Goal: Information Seeking & Learning: Learn about a topic

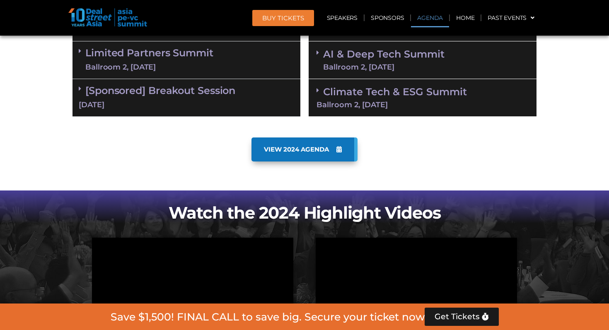
scroll to position [547, 0]
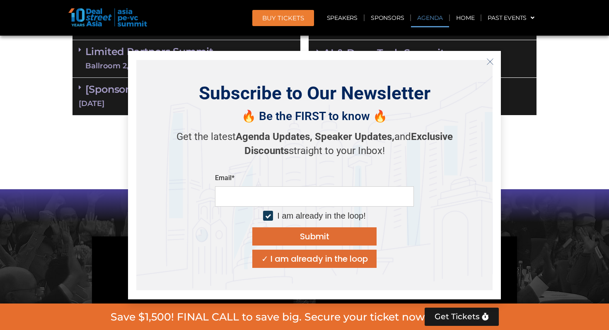
click at [492, 61] on icon "Close" at bounding box center [490, 61] width 7 height 7
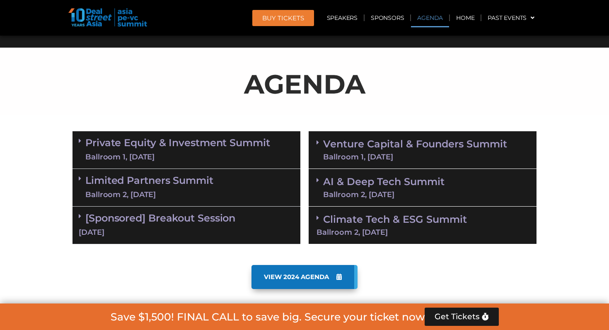
scroll to position [417, 0]
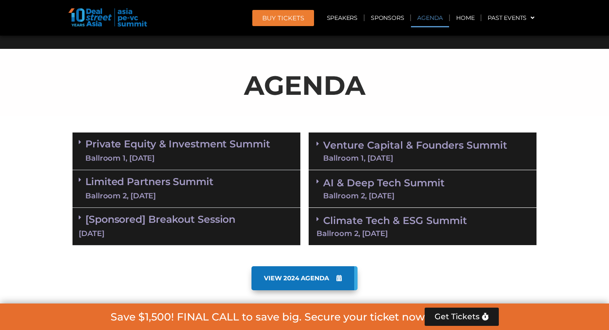
click at [86, 143] on link "Private Equity & Investment Summit Ballroom 1, [DATE]" at bounding box center [177, 151] width 185 height 25
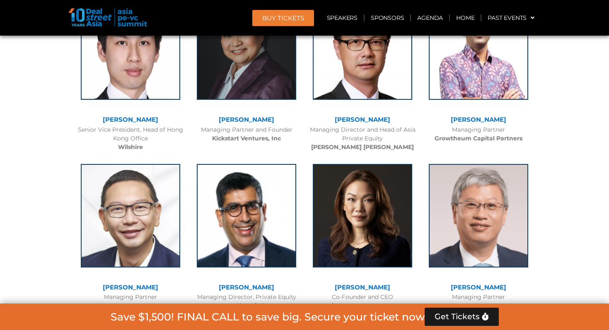
scroll to position [3431, 0]
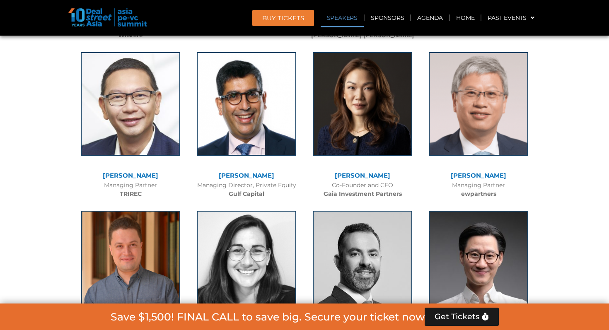
click at [338, 17] on link "Speakers" at bounding box center [342, 17] width 43 height 19
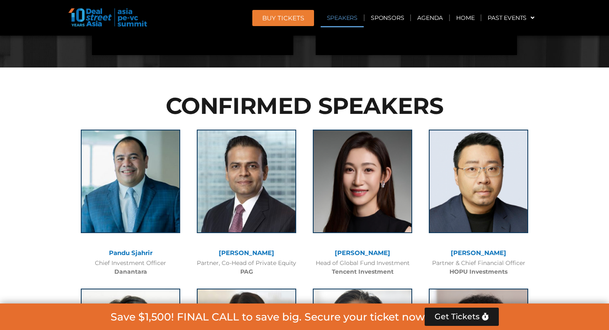
scroll to position [2088, 0]
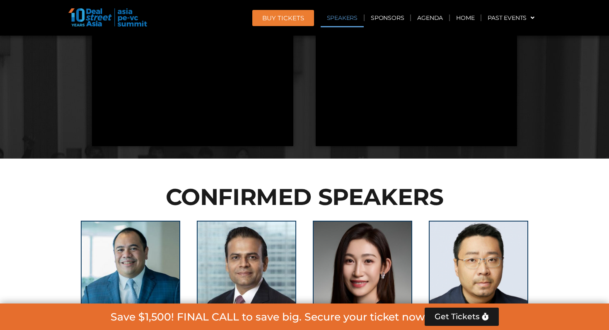
click at [338, 17] on link "Speakers" at bounding box center [342, 17] width 43 height 19
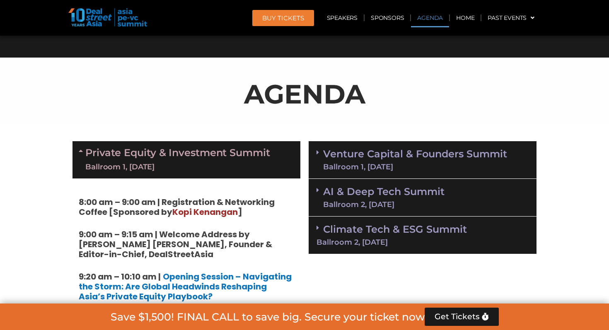
scroll to position [411, 0]
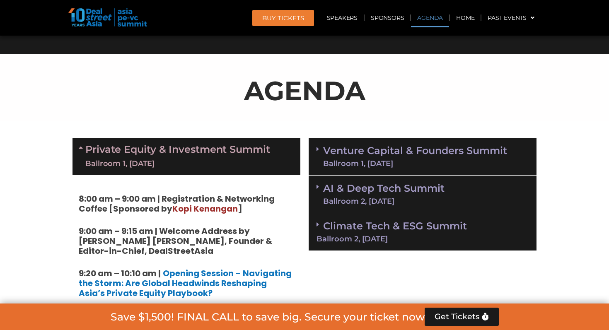
click at [85, 147] on link "Private Equity & Investment Summit Ballroom 1, [DATE]" at bounding box center [177, 156] width 185 height 25
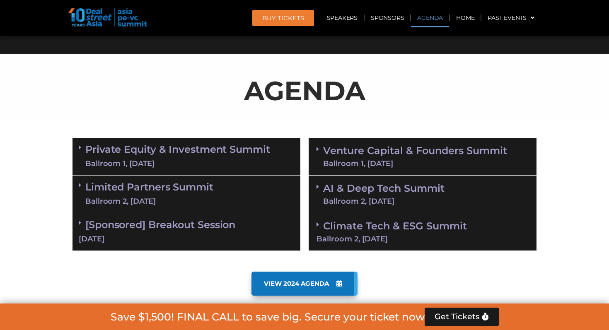
click at [86, 221] on link "[Sponsored] Breakout Session [DATE]" at bounding box center [187, 232] width 216 height 26
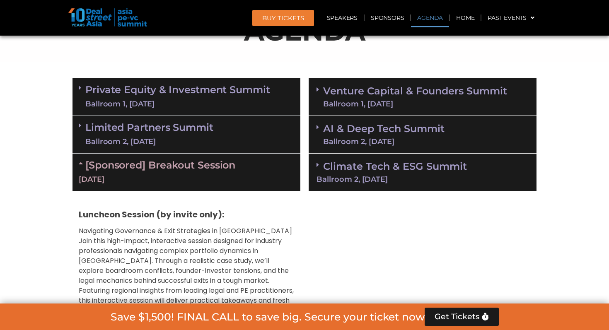
scroll to position [461, 0]
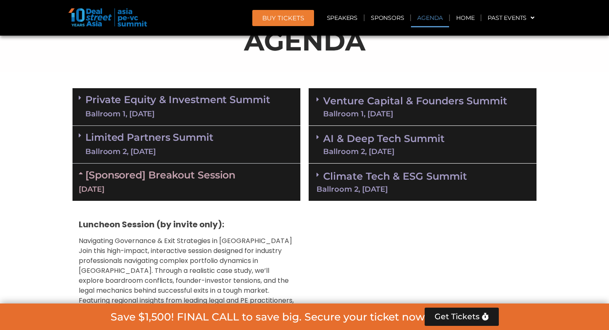
click at [85, 172] on link "[Sponsored] Breakout Session [DATE]" at bounding box center [187, 182] width 216 height 26
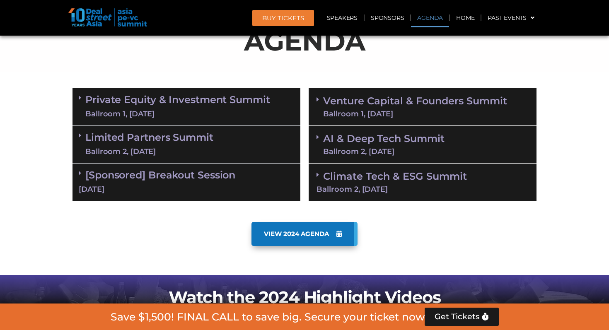
click at [345, 96] on link "Venture Capital & Founders​ Summit Ballroom 1, [DATE]" at bounding box center [415, 107] width 184 height 22
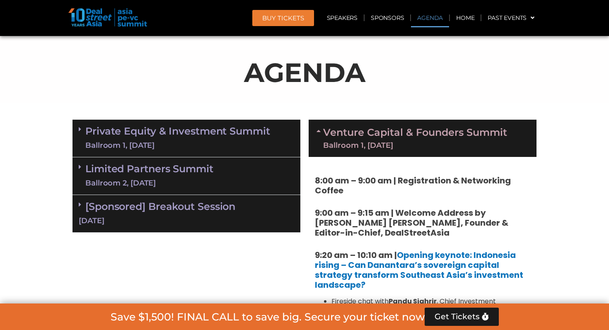
scroll to position [428, 0]
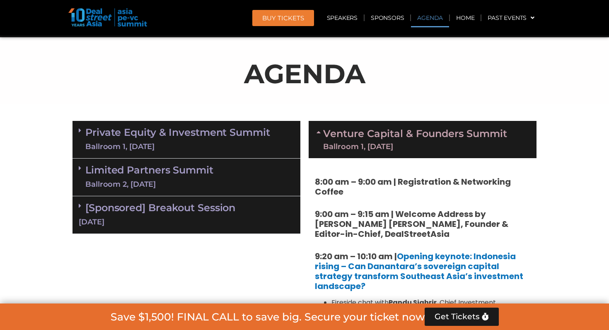
click at [329, 129] on link "Venture Capital & Founders​ Summit Ballroom 1, [DATE]" at bounding box center [415, 140] width 184 height 22
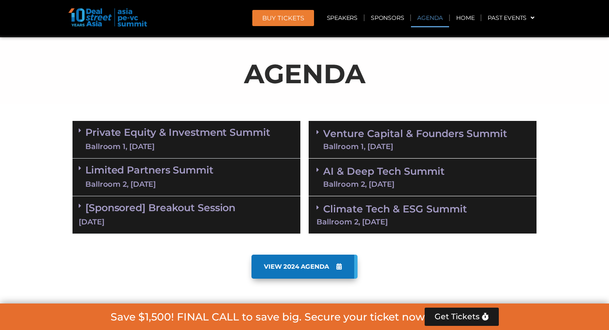
click at [338, 135] on link "Venture Capital & Founders​ Summit Ballroom 1, [DATE]" at bounding box center [415, 140] width 184 height 22
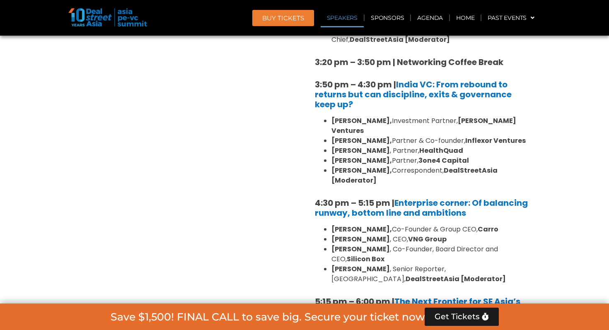
scroll to position [1298, 0]
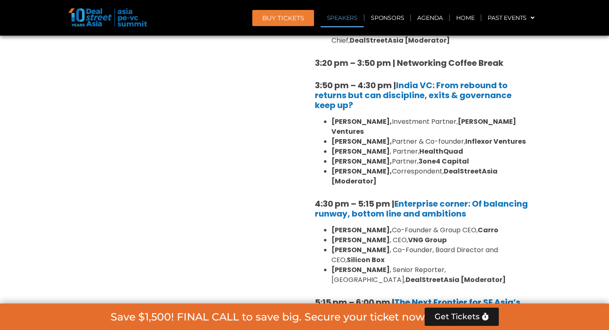
click at [436, 265] on li "[PERSON_NAME] , Senior Reporter, [GEOGRAPHIC_DATA], DealStreetAsia [Moderator]" at bounding box center [431, 275] width 199 height 20
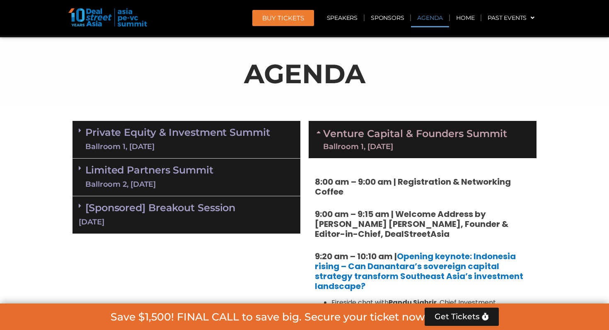
scroll to position [435, 0]
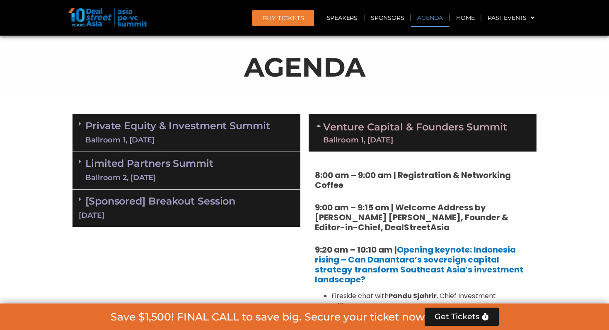
click at [179, 166] on link "Limited Partners [GEOGRAPHIC_DATA] 2, [DATE]" at bounding box center [149, 170] width 128 height 25
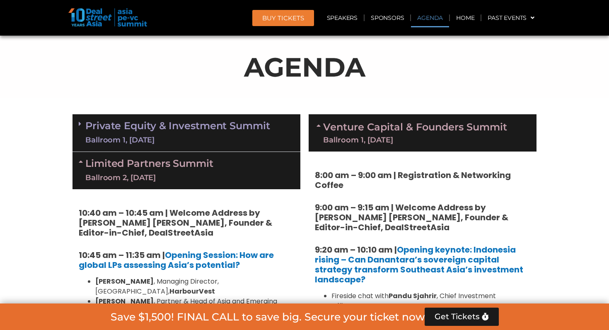
click at [227, 164] on div "Limited Partners [GEOGRAPHIC_DATA] 2, [DATE]" at bounding box center [187, 170] width 228 height 37
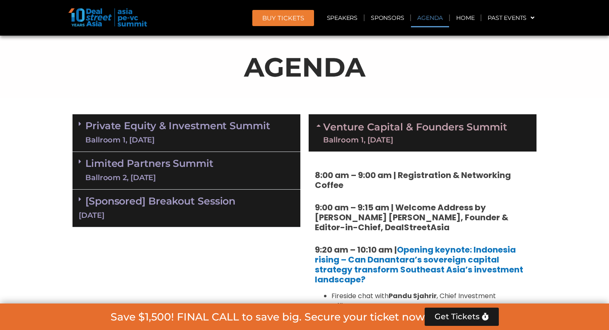
click at [239, 131] on link "Private Equity & Investment Summit Ballroom 1, [DATE]" at bounding box center [177, 133] width 185 height 25
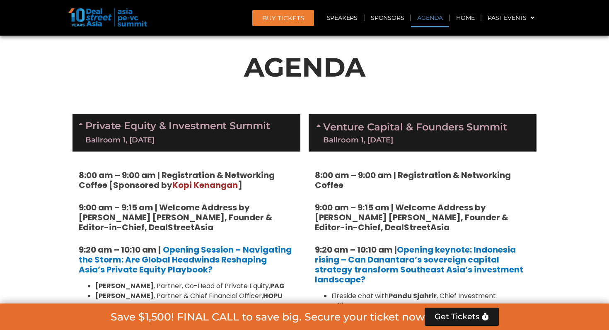
click at [366, 141] on div "Ballroom 1, [DATE]" at bounding box center [415, 139] width 184 height 7
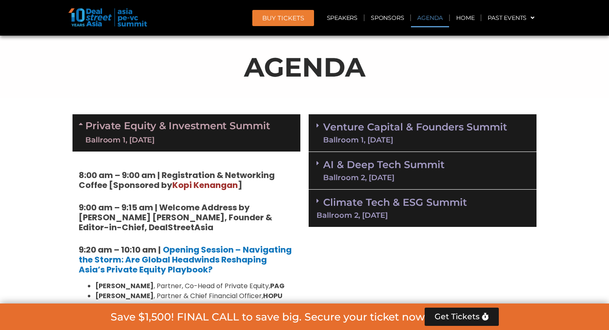
click at [366, 141] on div "Ballroom 1, [DATE]" at bounding box center [415, 139] width 184 height 7
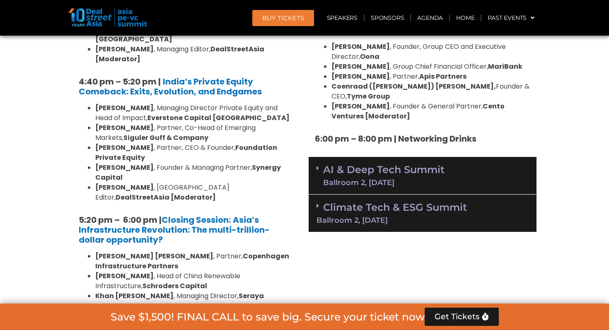
click at [355, 165] on link "AI & Deep Tech Summit Ballroom 2, [DATE]" at bounding box center [383, 176] width 121 height 22
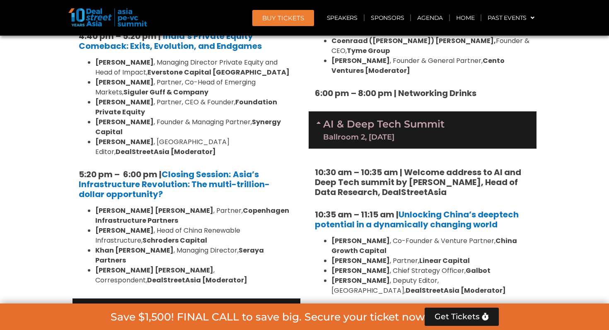
scroll to position [1654, 0]
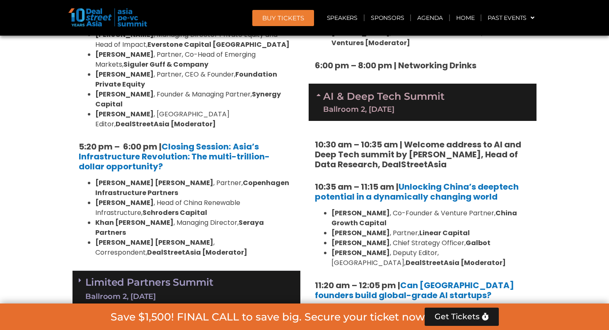
click at [247, 271] on div "Limited Partners [GEOGRAPHIC_DATA] 2, [DATE]" at bounding box center [187, 290] width 228 height 38
